Goal: Task Accomplishment & Management: Complete application form

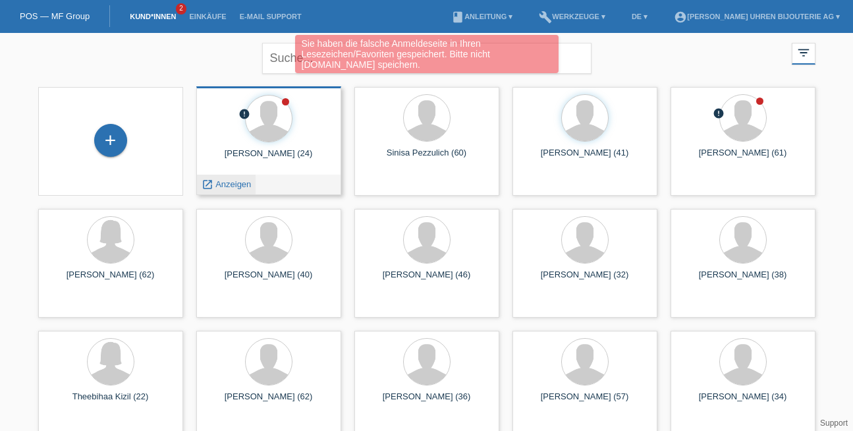
click at [245, 186] on span "Anzeigen" at bounding box center [233, 184] width 36 height 10
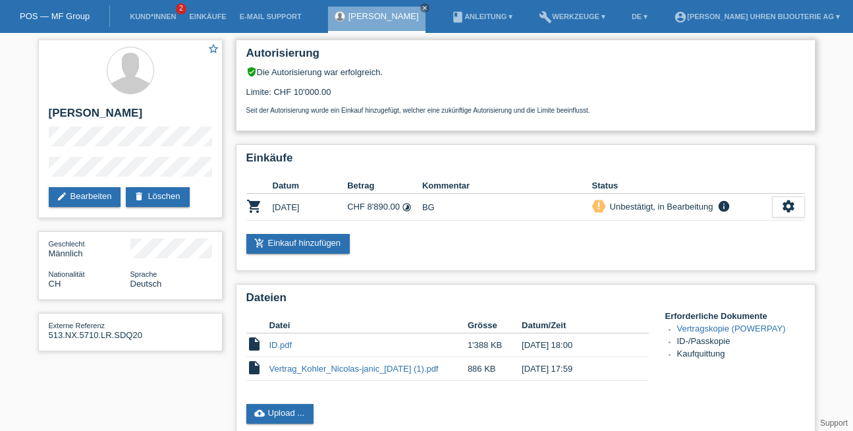
drag, startPoint x: 261, startPoint y: 94, endPoint x: 339, endPoint y: 90, distance: 78.5
click at [339, 90] on div "Limite: CHF 10'000.00 Seit der Autorisierung wurde ein Einkauf hinzugefügt, wel…" at bounding box center [525, 95] width 559 height 37
drag, startPoint x: 351, startPoint y: 204, endPoint x: 399, endPoint y: 212, distance: 48.1
click at [399, 212] on td "CHF 8'890.00 timelapse" at bounding box center [384, 207] width 75 height 27
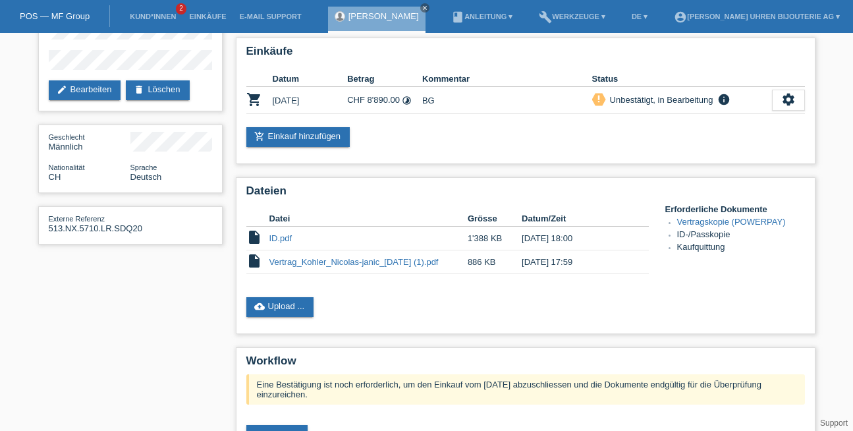
scroll to position [109, 0]
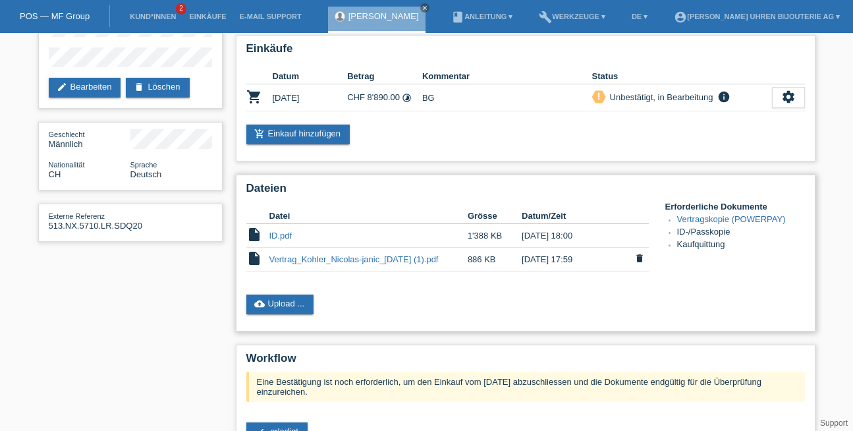
click at [374, 256] on link "Vertrag_Kohler_Nicolas-janic_2025-09-01 (1).pdf" at bounding box center [354, 259] width 169 height 10
click at [271, 296] on link "cloud_upload Upload ..." at bounding box center [280, 305] width 68 height 20
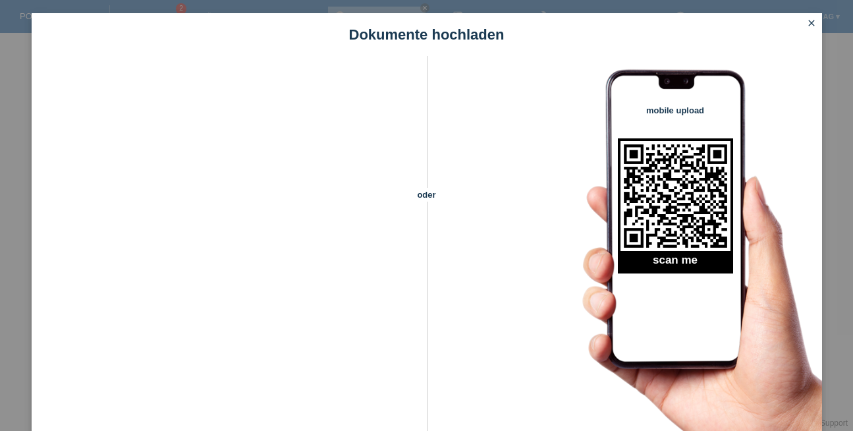
click at [810, 24] on icon "close" at bounding box center [812, 23] width 11 height 11
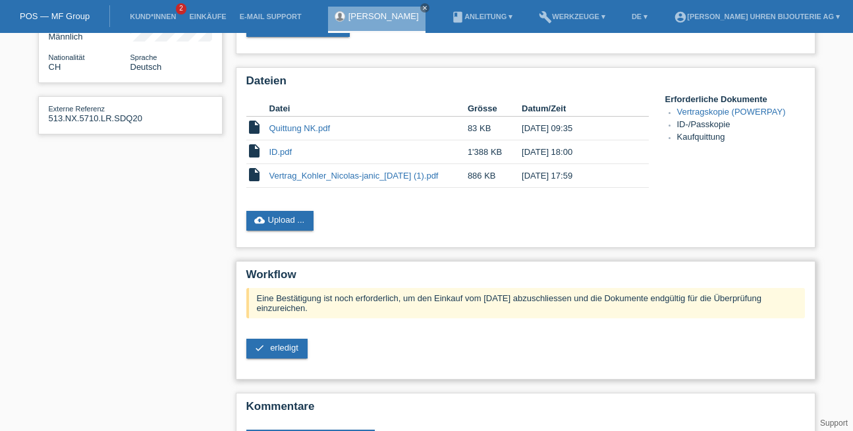
scroll to position [219, 0]
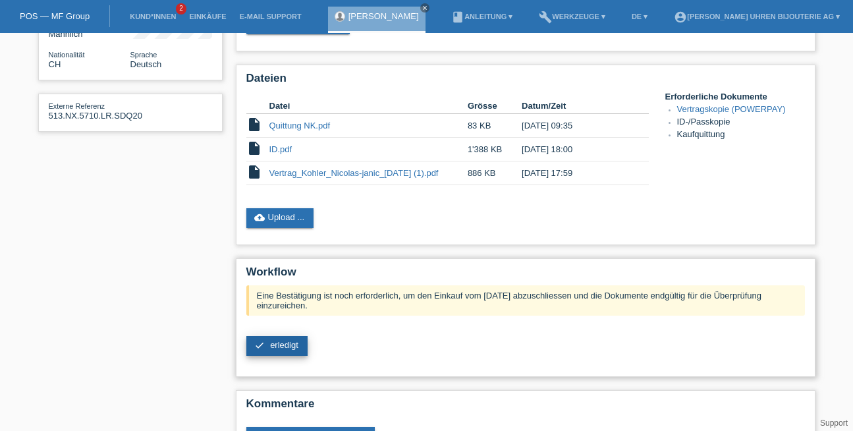
click at [277, 351] on link "check erledigt" at bounding box center [276, 346] width 61 height 20
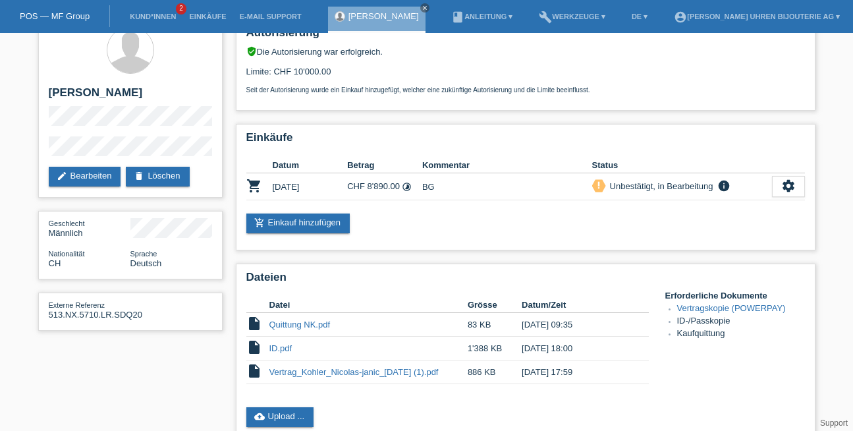
scroll to position [0, 0]
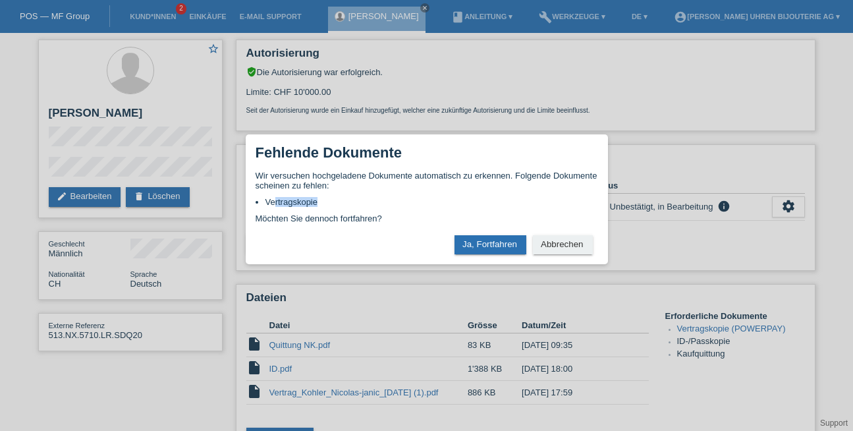
drag, startPoint x: 273, startPoint y: 206, endPoint x: 326, endPoint y: 194, distance: 53.4
click at [326, 194] on div "Wir versuchen hochgeladene Dokumente automatisch zu erkennen. Folgende Dokument…" at bounding box center [427, 197] width 343 height 53
click at [494, 241] on button "Ja, Fortfahren" at bounding box center [491, 244] width 72 height 19
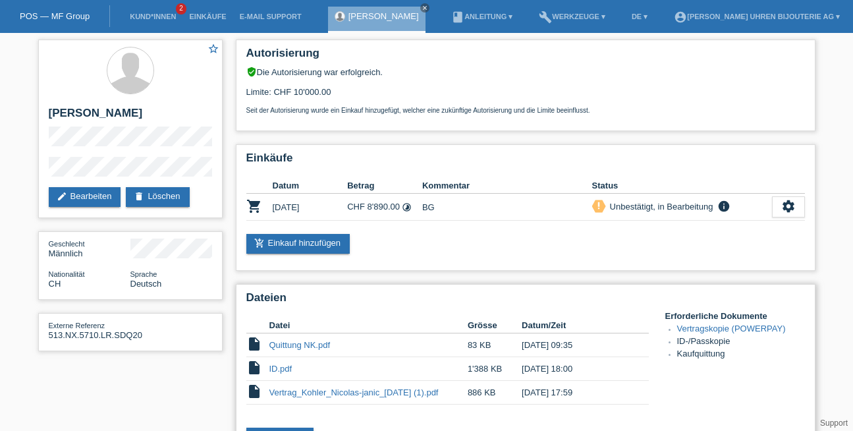
scroll to position [264, 0]
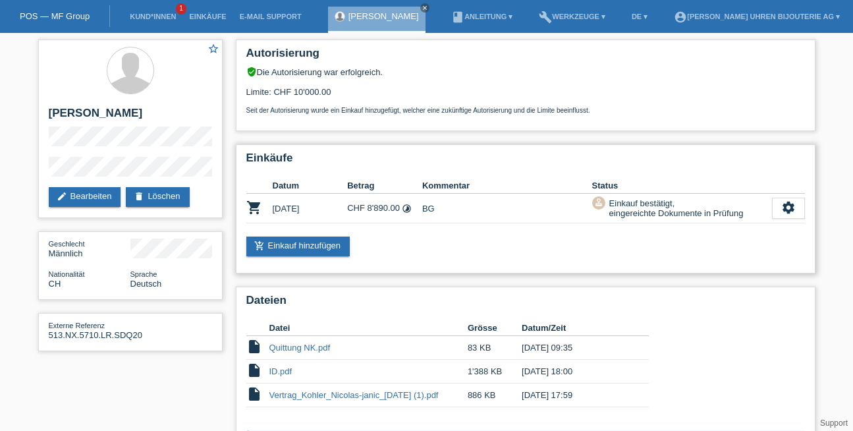
drag, startPoint x: 610, startPoint y: 207, endPoint x: 702, endPoint y: 214, distance: 91.8
click at [702, 215] on div "Einkauf bestätigt, eingereichte Dokumente in Prüfung" at bounding box center [675, 208] width 138 height 24
click at [53, 11] on link "POS — MF Group" at bounding box center [55, 16] width 70 height 10
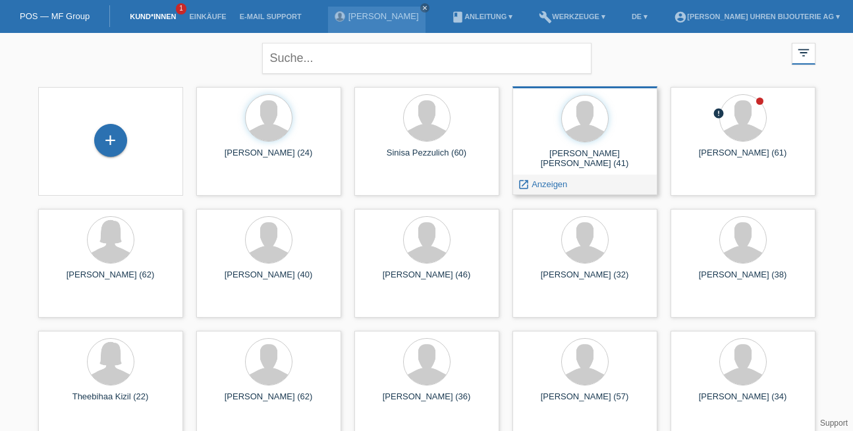
click at [530, 183] on link "launch Anzeigen" at bounding box center [543, 184] width 50 height 10
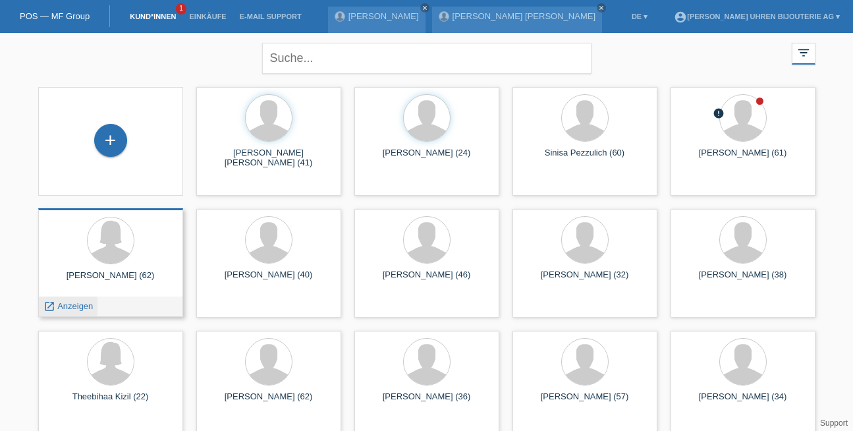
click at [67, 308] on span "Anzeigen" at bounding box center [75, 306] width 36 height 10
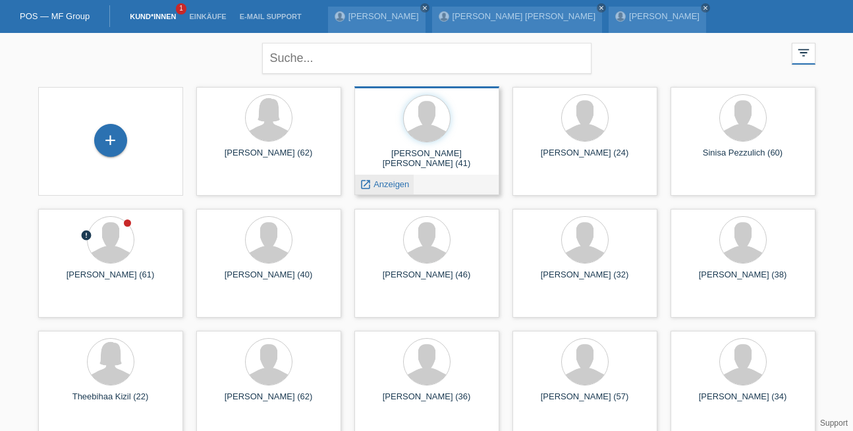
click at [383, 181] on span "Anzeigen" at bounding box center [392, 184] width 36 height 10
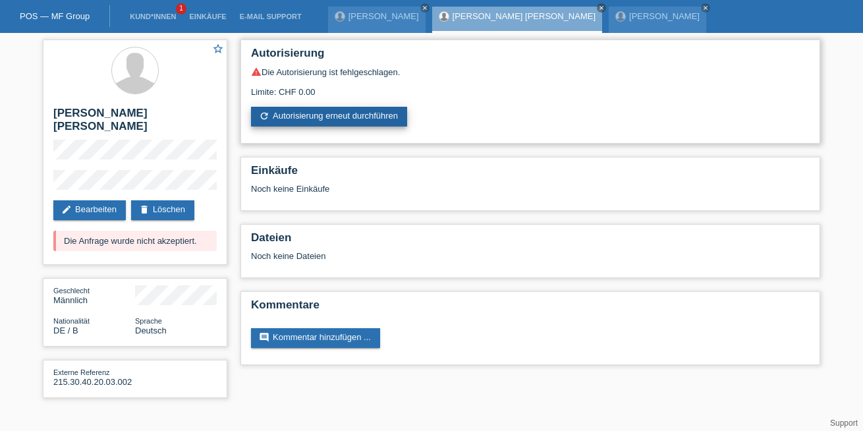
click at [301, 121] on link "refresh Autorisierung erneut durchführen" at bounding box center [329, 117] width 156 height 20
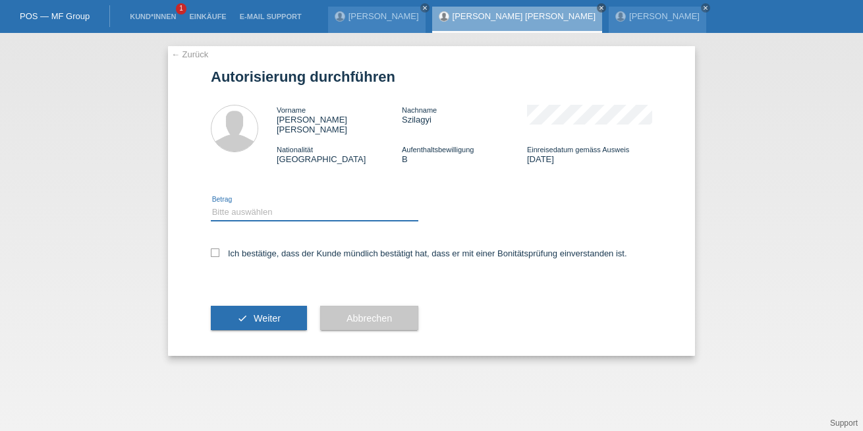
click at [244, 209] on select "Bitte auswählen CHF 1.00 - CHF 499.00 CHF 500.00 - CHF 1'999.00 CHF 2'000.00 - …" at bounding box center [315, 212] width 208 height 16
select select "3"
click at [211, 204] on select "Bitte auswählen CHF 1.00 - CHF 499.00 CHF 500.00 - CHF 1'999.00 CHF 2'000.00 - …" at bounding box center [315, 212] width 208 height 16
click at [214, 248] on icon at bounding box center [215, 252] width 9 height 9
click at [214, 248] on input "Ich bestätige, dass der Kunde mündlich bestätigt hat, dass er mit einer Bonität…" at bounding box center [215, 252] width 9 height 9
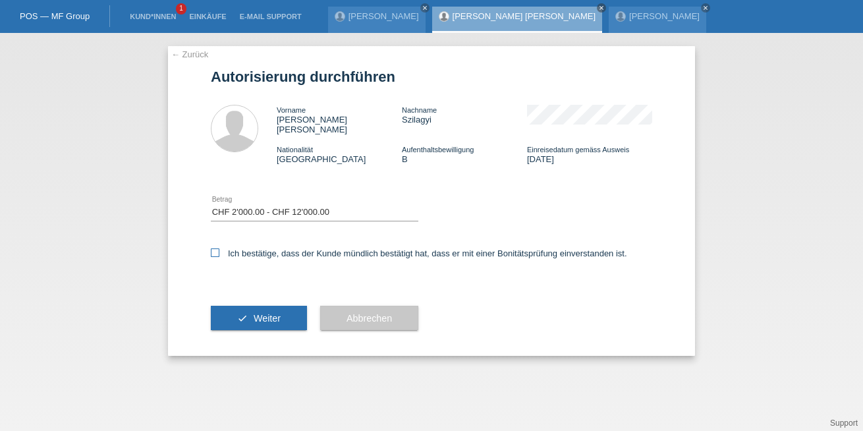
checkbox input "true"
click at [260, 313] on span "Weiter" at bounding box center [267, 318] width 27 height 11
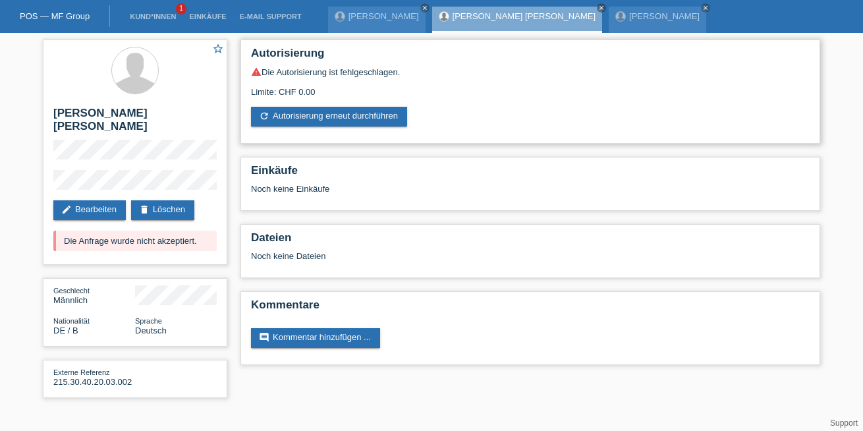
drag, startPoint x: 246, startPoint y: 88, endPoint x: 311, endPoint y: 90, distance: 65.3
click at [311, 90] on div "Autorisierung warning Die Autorisierung ist fehlgeschlagen. Limite: CHF 0.00 re…" at bounding box center [531, 92] width 580 height 104
click at [254, 87] on div "Limite: CHF 0.00" at bounding box center [530, 87] width 559 height 20
